Goal: Task Accomplishment & Management: Use online tool/utility

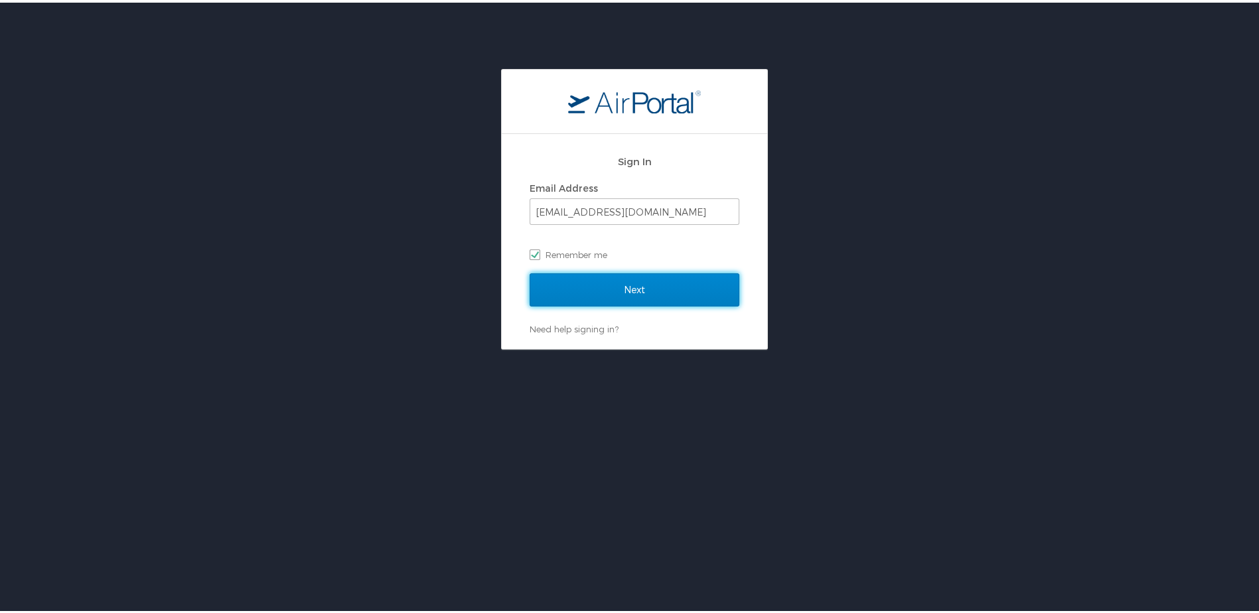
click at [602, 285] on input "Next" at bounding box center [634, 287] width 210 height 33
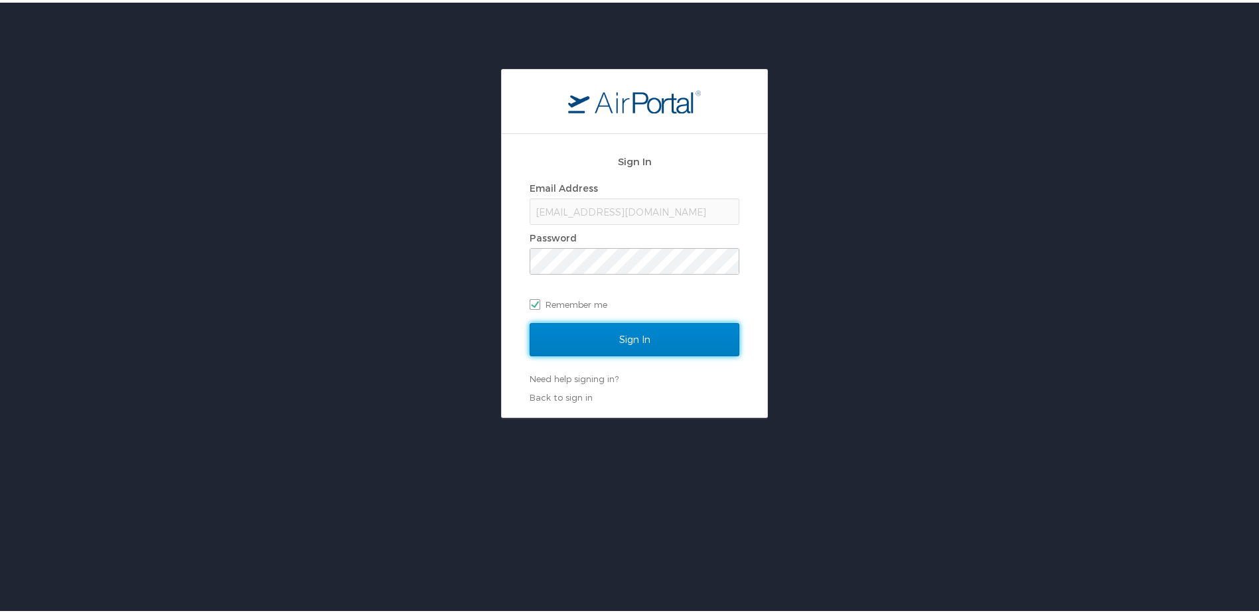
click at [653, 338] on input "Sign In" at bounding box center [634, 336] width 210 height 33
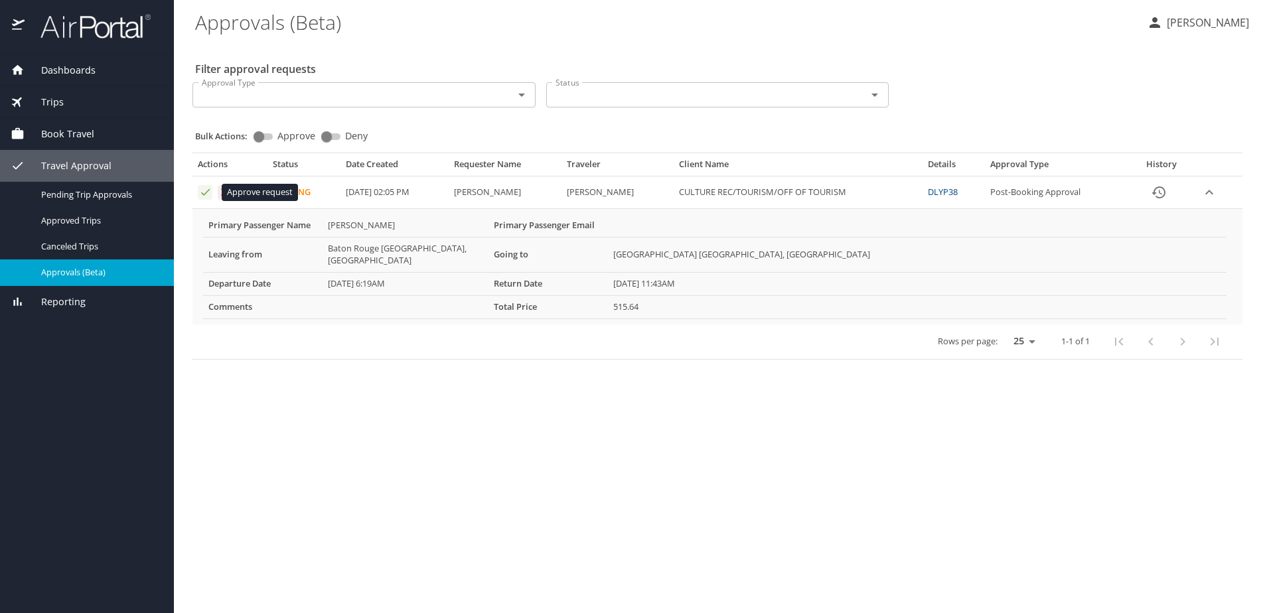
click at [206, 194] on icon "Approval table" at bounding box center [205, 192] width 13 height 13
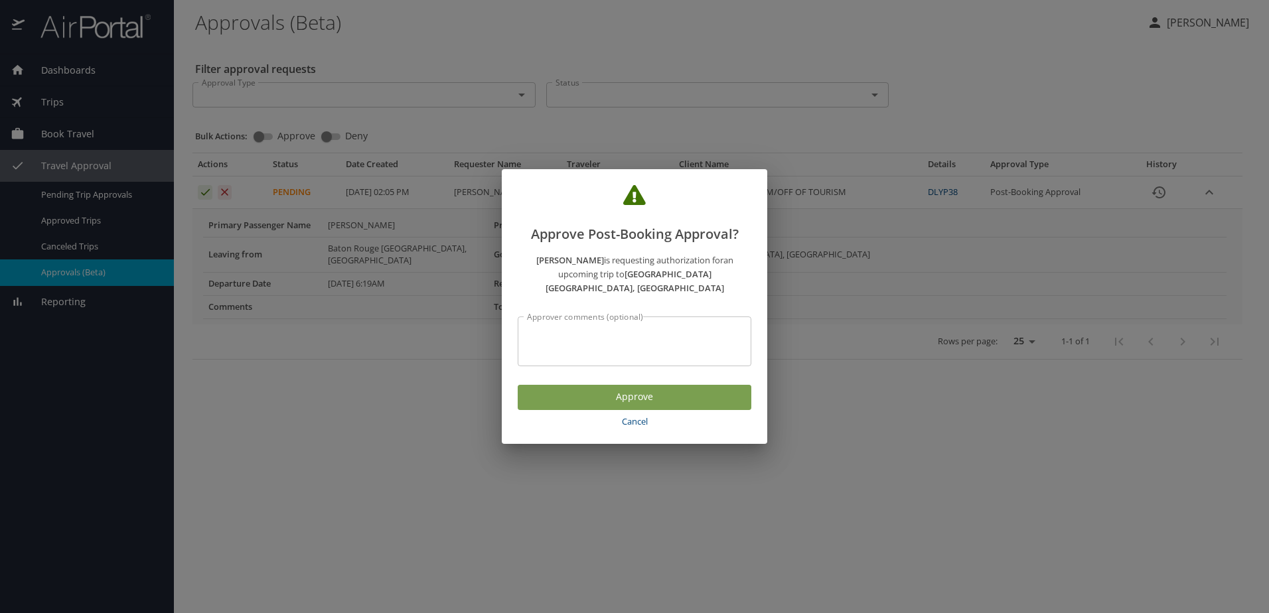
click at [568, 393] on span "Approve" at bounding box center [634, 397] width 212 height 17
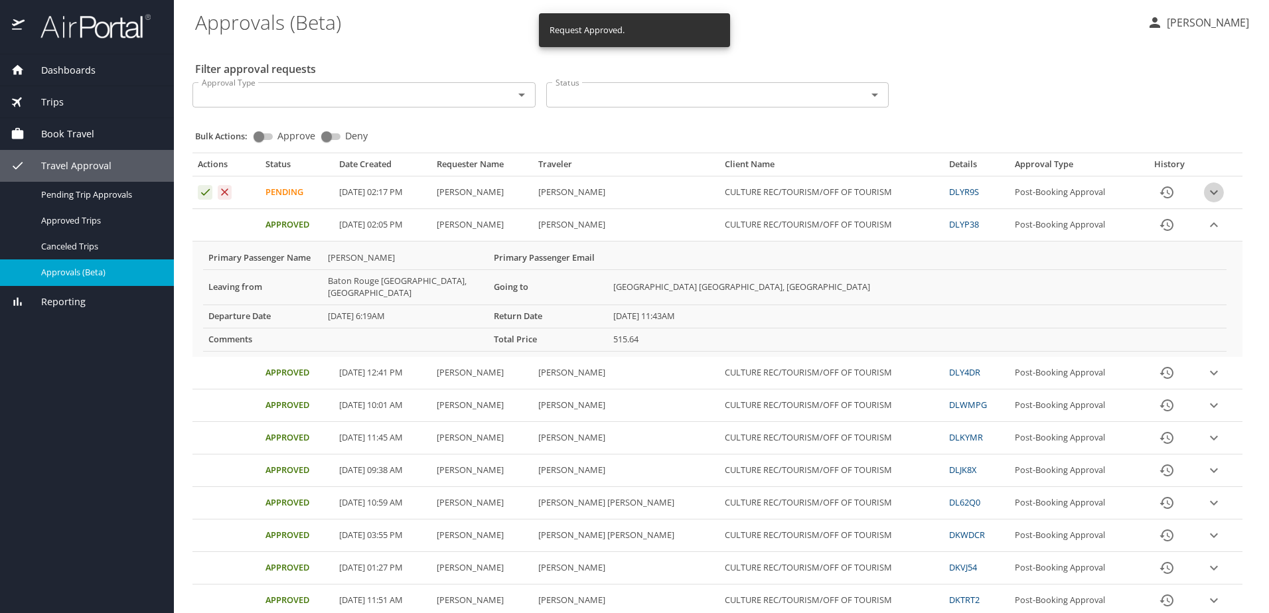
click at [1206, 189] on icon "expand row" at bounding box center [1214, 192] width 16 height 16
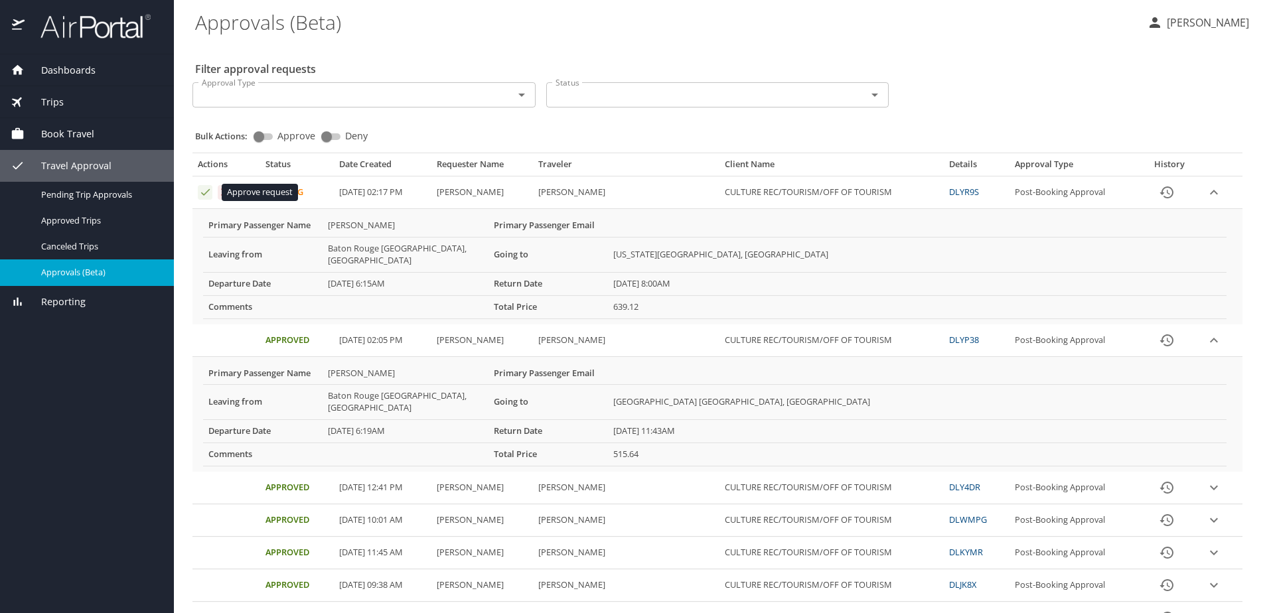
click at [207, 192] on icon "Approval table" at bounding box center [205, 192] width 9 height 7
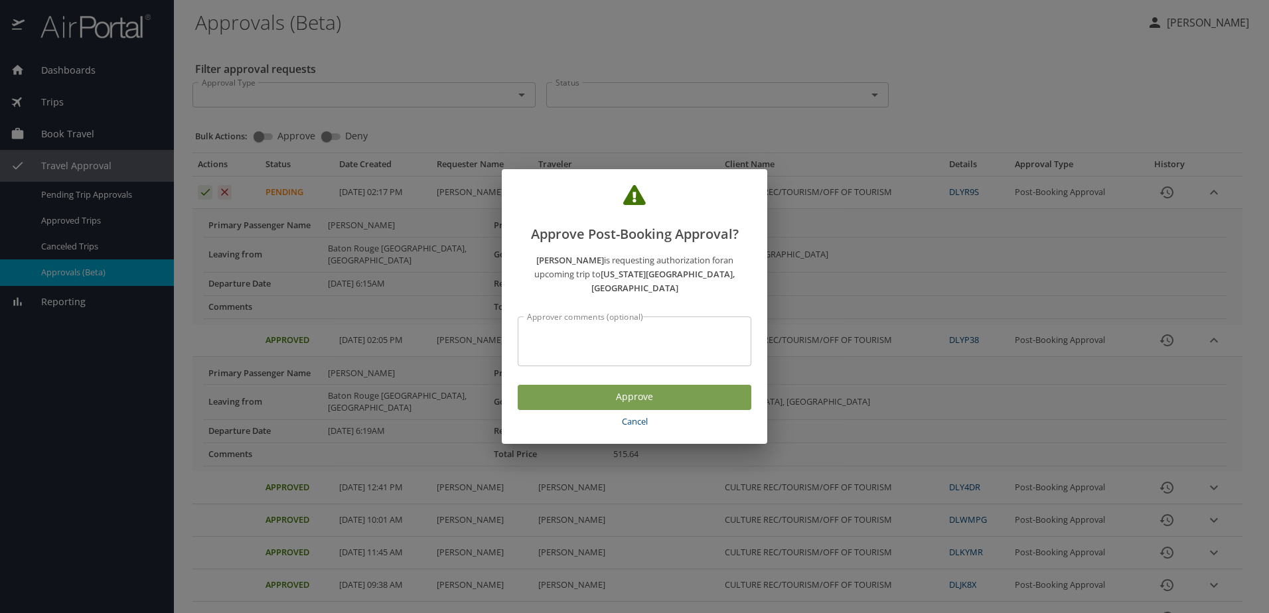
click at [597, 396] on span "Approve" at bounding box center [634, 397] width 212 height 17
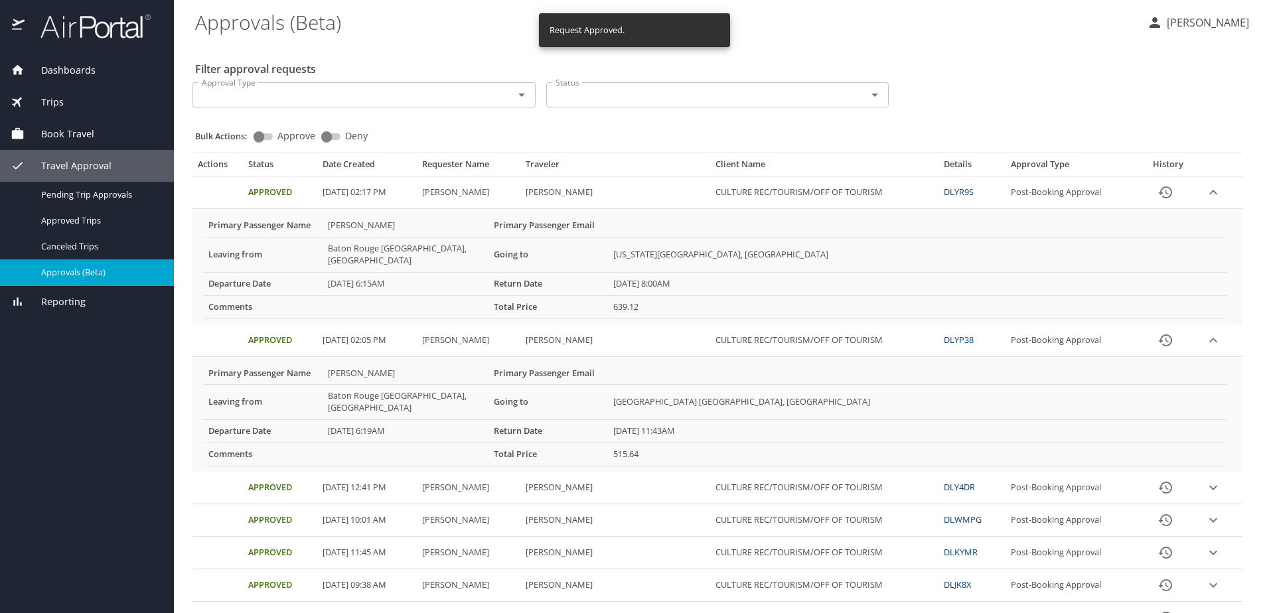
click at [1222, 29] on p "[PERSON_NAME]" at bounding box center [1205, 23] width 86 height 16
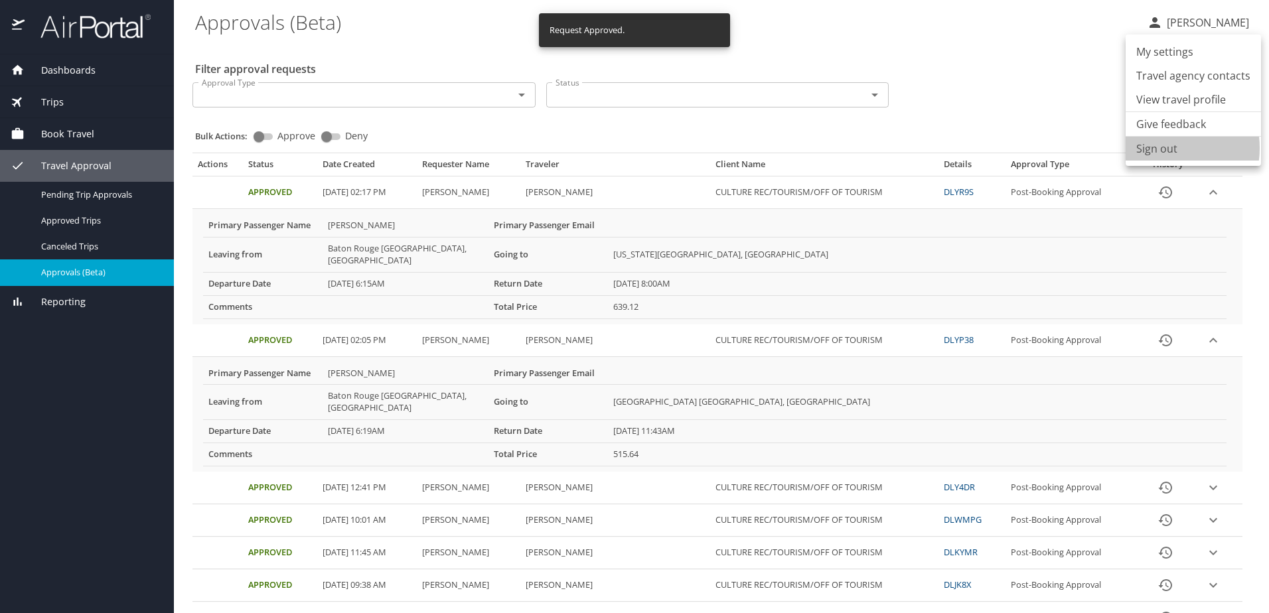
click at [1155, 148] on li "Sign out" at bounding box center [1192, 149] width 135 height 24
